Goal: Transaction & Acquisition: Purchase product/service

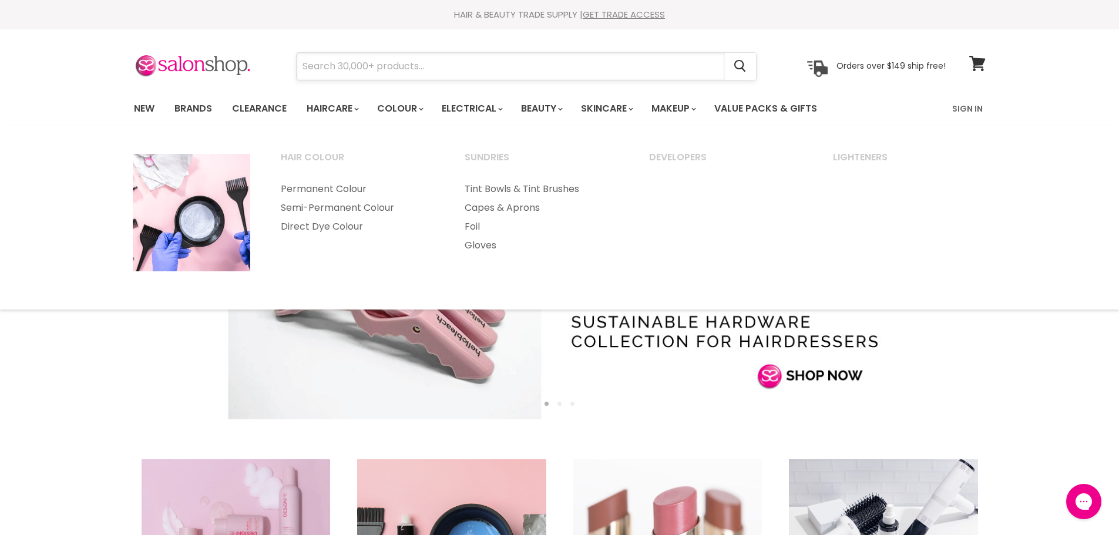
click at [426, 63] on input "Search" at bounding box center [511, 66] width 428 height 27
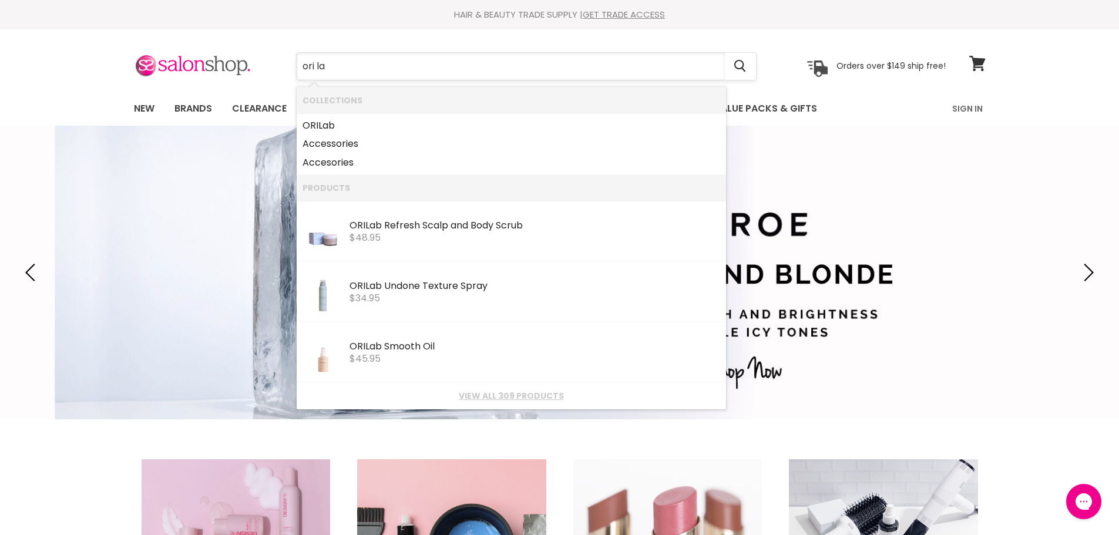
type input "ori lab"
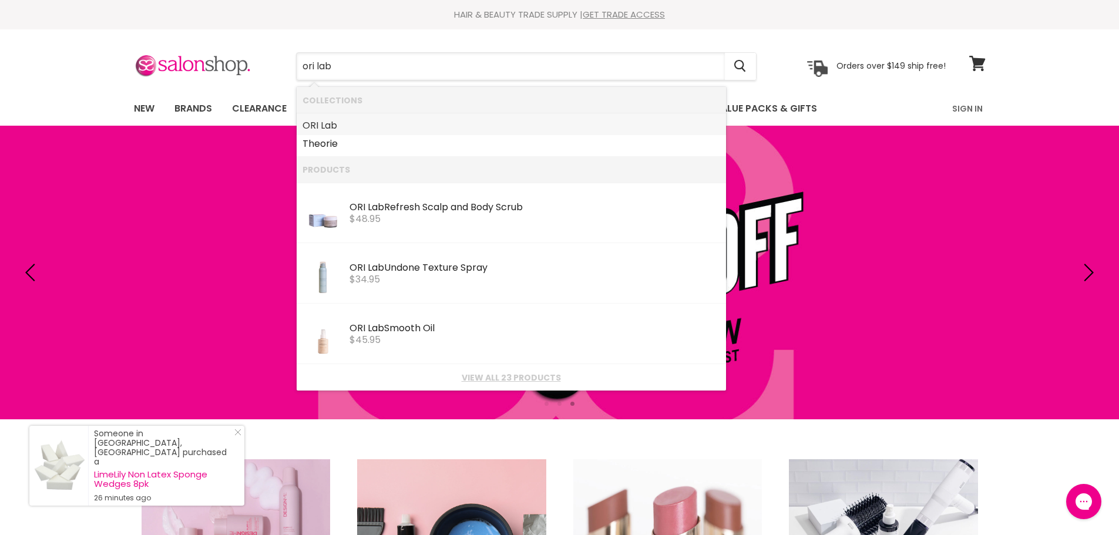
click at [335, 129] on b "Lab" at bounding box center [329, 126] width 16 height 14
